Goal: Information Seeking & Learning: Check status

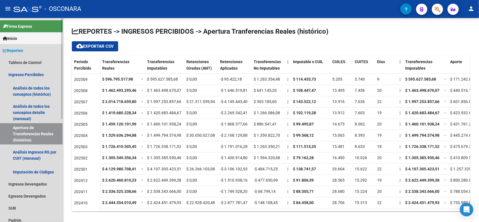
click at [23, 50] on span "Reportes" at bounding box center [13, 50] width 20 height 6
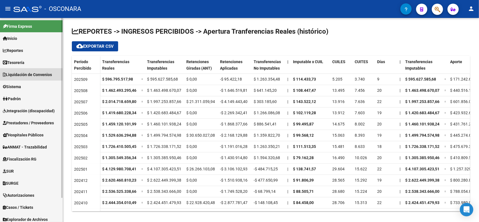
click at [36, 75] on span "Liquidación de Convenios" at bounding box center [27, 74] width 49 height 6
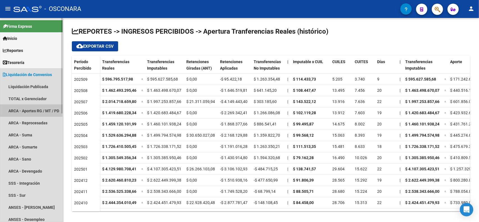
click at [48, 105] on link "ARCA - Aportes RG / MT / PD" at bounding box center [31, 111] width 63 height 12
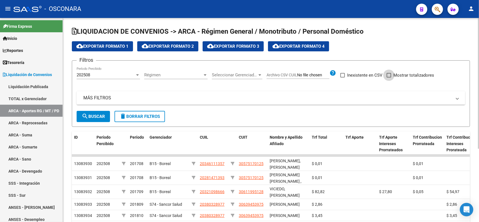
click at [388, 75] on span at bounding box center [388, 75] width 4 height 4
click at [388, 77] on input "Mostrar totalizadores" at bounding box center [388, 77] width 0 height 0
checkbox input "true"
click at [233, 103] on mat-expansion-panel-header "MÁS FILTROS" at bounding box center [271, 97] width 388 height 13
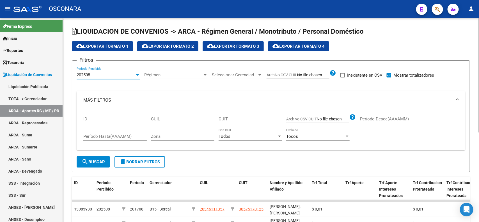
click at [124, 76] on div "202508" at bounding box center [106, 74] width 58 height 5
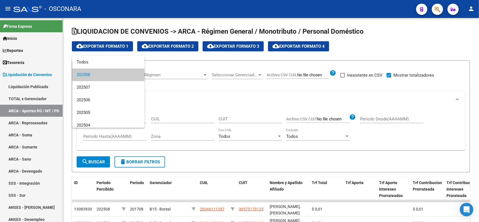
click at [163, 96] on div at bounding box center [239, 111] width 479 height 222
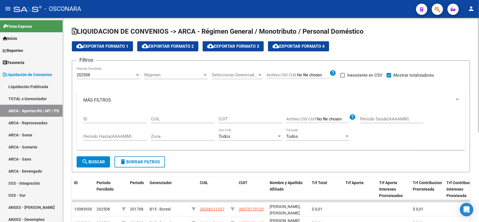
click at [121, 77] on div "202508" at bounding box center [106, 74] width 58 height 5
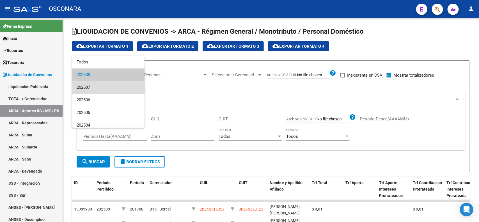
click at [125, 85] on span "202507" at bounding box center [108, 87] width 63 height 13
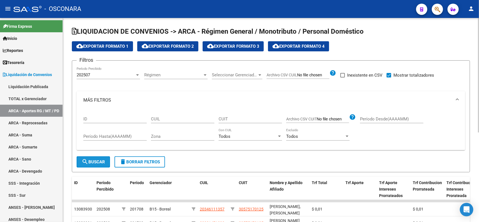
click at [98, 160] on span "search Buscar" at bounding box center [93, 161] width 23 height 5
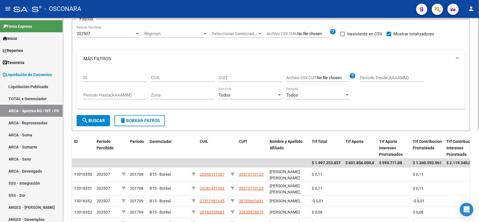
scroll to position [14, 0]
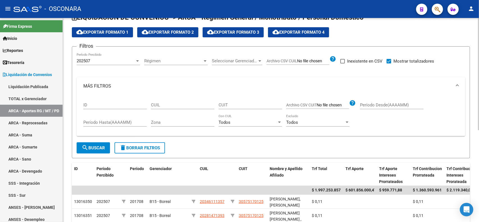
click at [466, 71] on div "LIQUIDACION DE CONVENIOS -> ARCA - Régimen General / Monotributo / Personal Dom…" at bounding box center [271, 178] width 417 height 348
click at [96, 147] on span "search Buscar" at bounding box center [93, 147] width 23 height 5
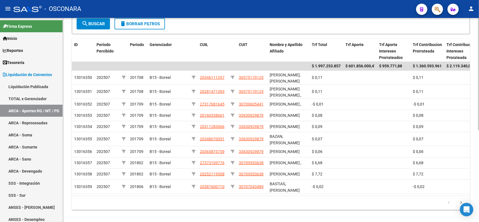
scroll to position [18, 0]
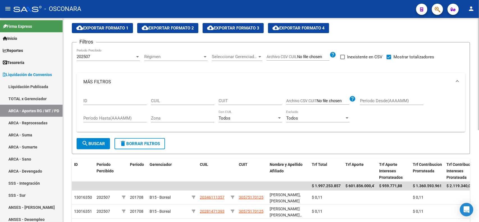
click at [419, 103] on div "LIQUIDACION DE CONVENIOS -> ARCA - Régimen General / Monotributo / Personal Dom…" at bounding box center [271, 174] width 417 height 348
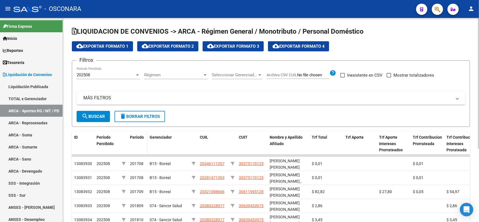
click at [141, 138] on span "Período" at bounding box center [137, 137] width 14 height 4
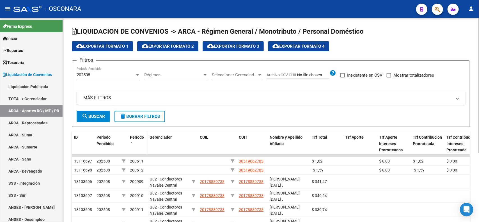
click at [141, 138] on span "Período" at bounding box center [137, 137] width 14 height 4
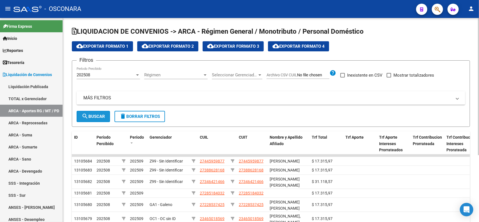
click at [99, 114] on span "search Buscar" at bounding box center [93, 116] width 23 height 5
click at [390, 75] on span at bounding box center [388, 75] width 4 height 4
click at [389, 77] on input "Mostrar totalizadores" at bounding box center [388, 77] width 0 height 0
checkbox input "true"
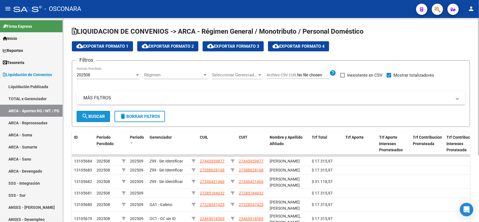
click at [103, 118] on span "search Buscar" at bounding box center [93, 116] width 23 height 5
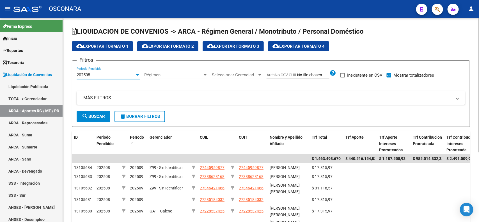
click at [106, 74] on div "202508" at bounding box center [106, 74] width 58 height 5
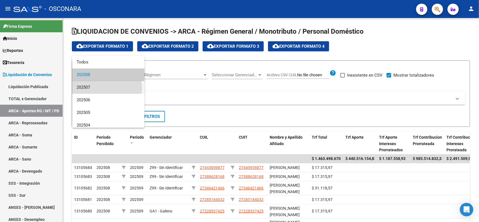
click at [107, 88] on span "202507" at bounding box center [108, 87] width 63 height 13
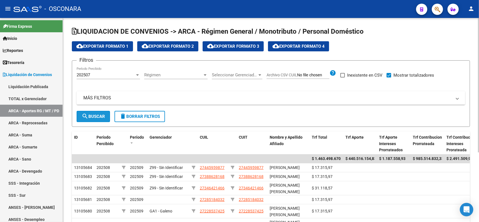
click at [100, 119] on button "search Buscar" at bounding box center [93, 116] width 33 height 11
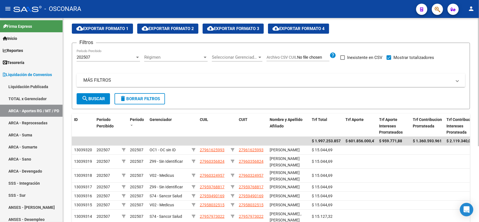
scroll to position [17, 0]
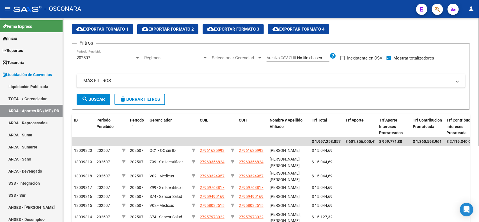
click at [463, 104] on div "LIQUIDACION DE CONVENIOS -> ARCA - Régimen General / Monotributo / Personal Dom…" at bounding box center [271, 148] width 417 height 294
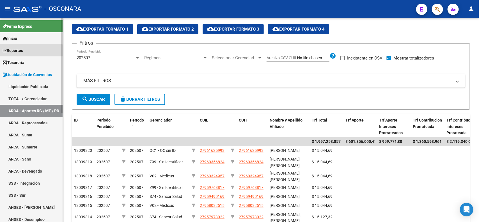
click at [27, 52] on link "Reportes" at bounding box center [31, 50] width 63 height 12
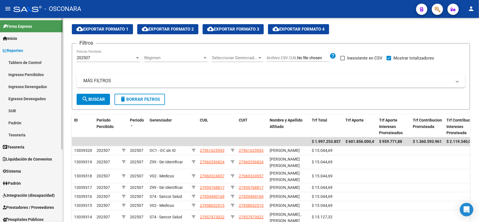
click at [33, 74] on link "Ingresos Percibidos" at bounding box center [31, 74] width 63 height 12
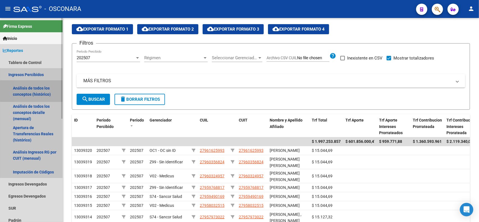
click at [37, 91] on link "Análisis de todos los conceptos (histórico)" at bounding box center [31, 90] width 63 height 21
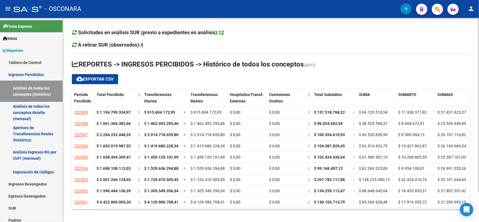
scroll to position [34, 0]
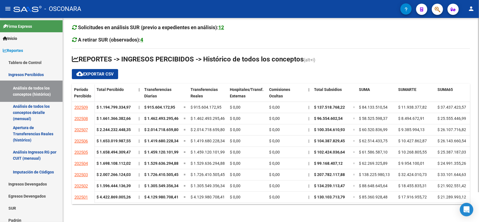
click at [478, 149] on div at bounding box center [477, 134] width 1 height 174
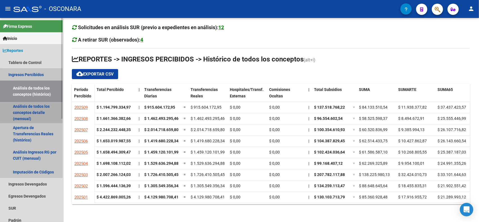
click at [40, 109] on link "Análisis de todos los conceptos detalle (mensual)" at bounding box center [31, 112] width 63 height 21
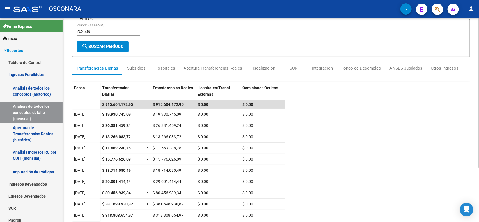
scroll to position [40, 0]
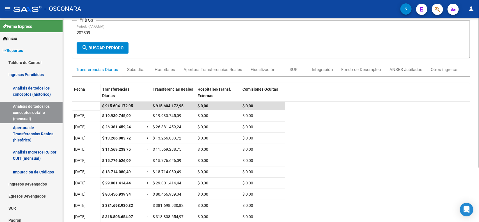
click at [477, 96] on div "REPORTES -> INGRESOS PERCIBIDOS -> Detalle mensual de todos los conceptos cloud…" at bounding box center [271, 117] width 417 height 278
click at [96, 30] on input "202509" at bounding box center [108, 32] width 63 height 5
type input "202506"
click at [107, 52] on form "Filtros 202506 Período (AAAAMM) search Buscar Período" at bounding box center [271, 39] width 398 height 38
click at [107, 51] on button "search Buscar Período" at bounding box center [103, 47] width 52 height 11
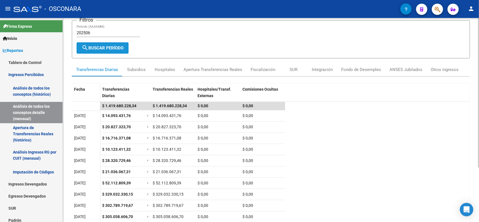
click at [107, 51] on button "search Buscar Período" at bounding box center [103, 47] width 52 height 11
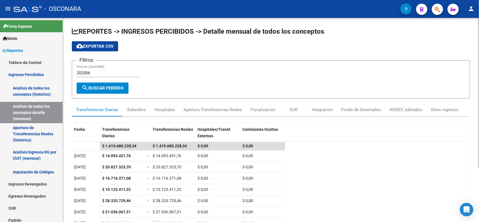
click at [477, 72] on div "REPORTES -> INGRESOS PERCIBIDOS -> Detalle mensual de todos los conceptos cloud…" at bounding box center [271, 157] width 417 height 278
click at [128, 104] on div "Subsidios" at bounding box center [136, 109] width 28 height 13
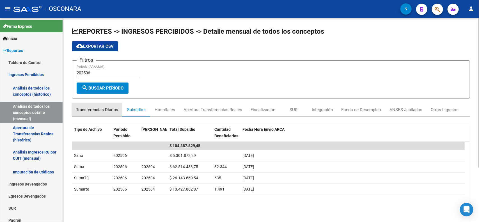
click at [101, 109] on div "Transferencias Diarias" at bounding box center [97, 110] width 42 height 6
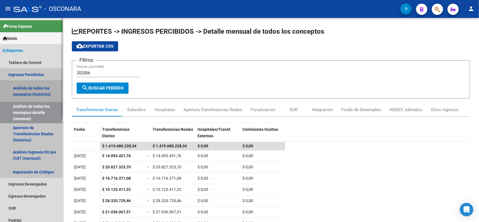
click at [36, 88] on link "Análisis de todos los conceptos (histórico)" at bounding box center [31, 90] width 63 height 21
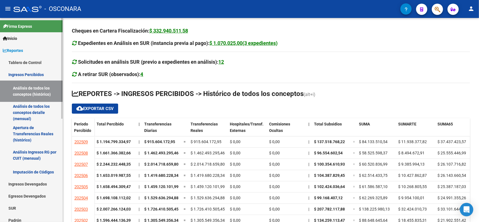
click at [31, 75] on link "Ingresos Percibidos" at bounding box center [31, 74] width 63 height 12
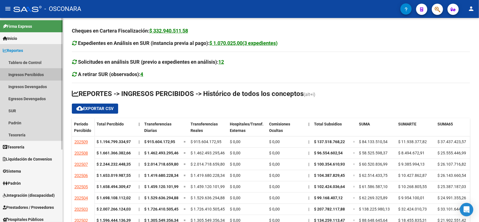
click at [31, 75] on link "Ingresos Percibidos" at bounding box center [31, 74] width 63 height 12
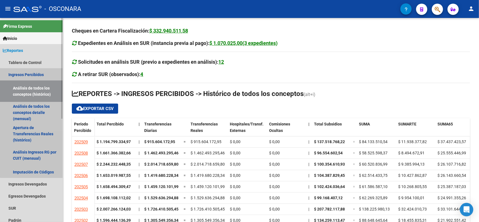
click at [37, 86] on link "Análisis de todos los conceptos (histórico)" at bounding box center [31, 90] width 63 height 21
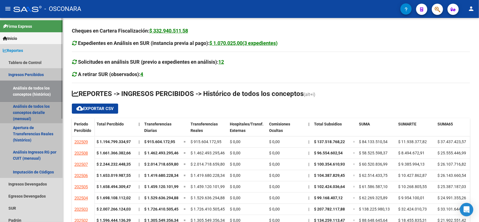
click at [34, 107] on link "Análisis de todos los conceptos detalle (mensual)" at bounding box center [31, 112] width 63 height 21
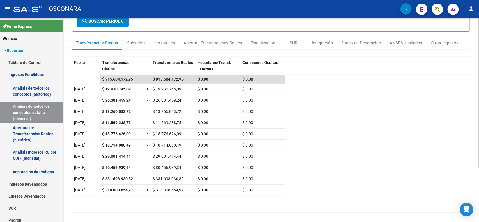
scroll to position [28, 0]
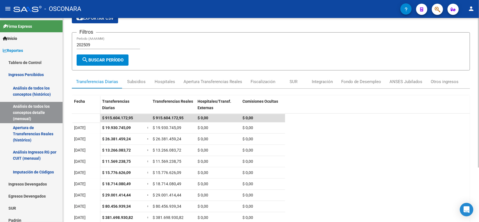
click at [478, 103] on div at bounding box center [477, 112] width 1 height 149
click at [98, 42] on input "202509" at bounding box center [108, 44] width 63 height 5
click at [110, 60] on span "search Buscar Período" at bounding box center [103, 59] width 42 height 5
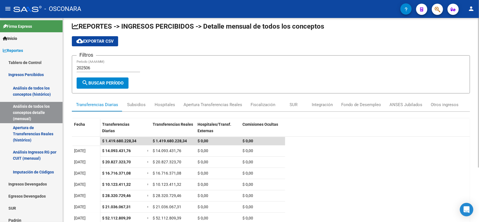
scroll to position [5, 0]
click at [478, 98] on div at bounding box center [477, 95] width 1 height 149
click at [92, 68] on input "202506" at bounding box center [108, 68] width 63 height 5
click at [104, 86] on button "search Buscar Período" at bounding box center [103, 83] width 52 height 11
click at [164, 103] on div "Hospitales" at bounding box center [164, 105] width 20 height 6
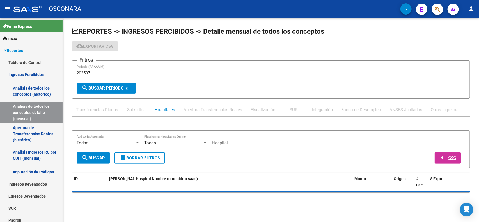
scroll to position [0, 0]
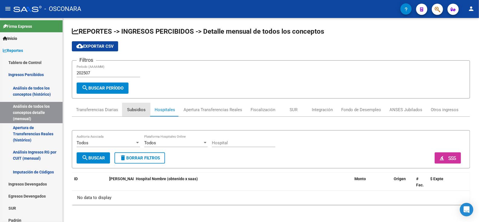
click at [130, 107] on div "Subsidios" at bounding box center [136, 110] width 19 height 6
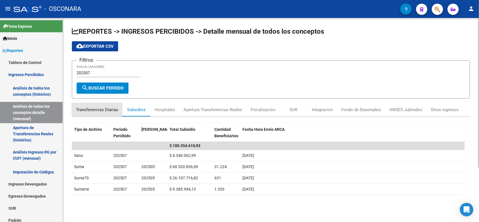
click at [103, 107] on div "Transferencias Diarias" at bounding box center [97, 110] width 42 height 6
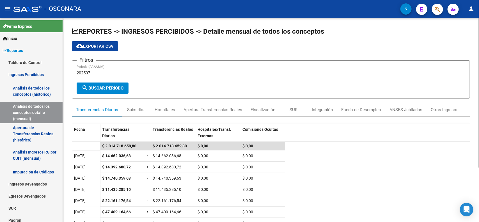
click at [99, 73] on input "202507" at bounding box center [108, 72] width 63 height 5
type input "202508"
click at [110, 90] on span "search Buscar Período" at bounding box center [103, 88] width 42 height 5
